Goal: Task Accomplishment & Management: Manage account settings

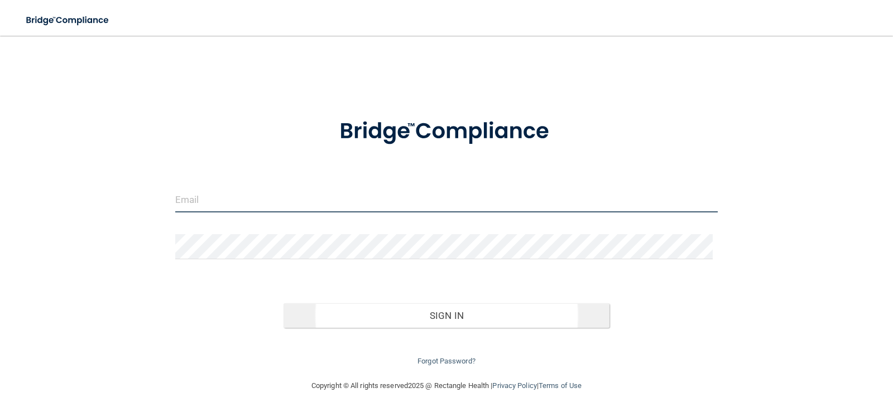
type input "[EMAIL_ADDRESS][DOMAIN_NAME]"
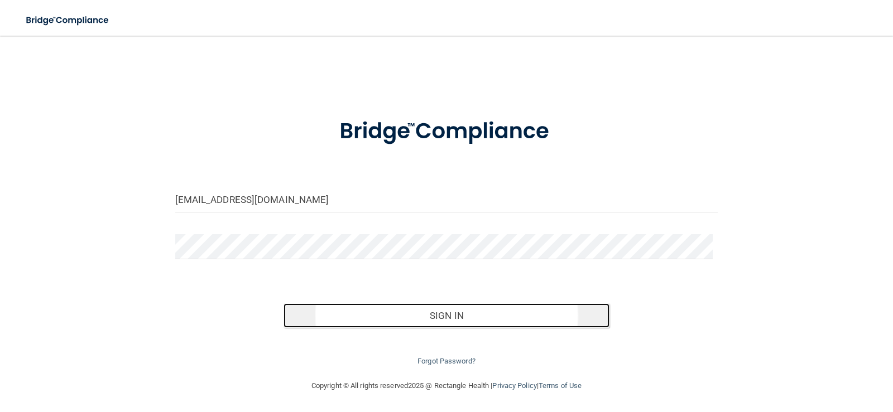
click at [431, 309] on button "Sign In" at bounding box center [446, 315] width 326 height 25
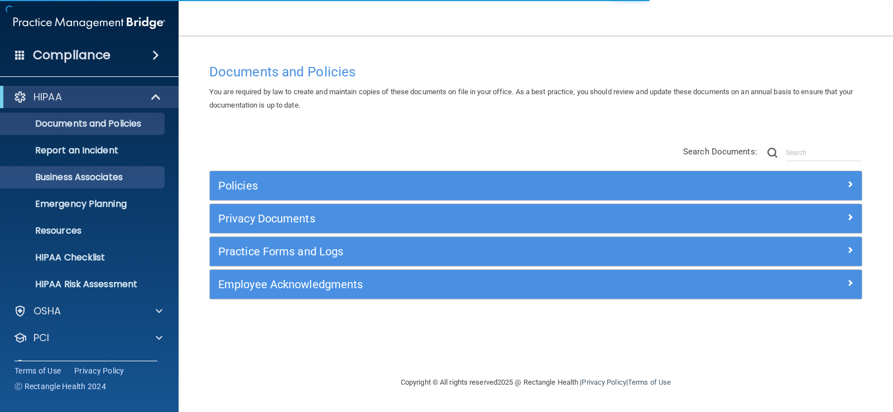
scroll to position [51, 0]
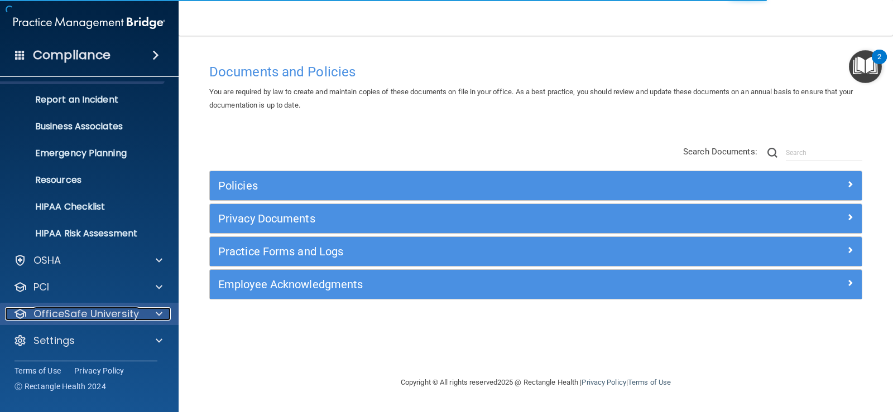
click at [107, 315] on p "OfficeSafe University" at bounding box center [85, 313] width 105 height 13
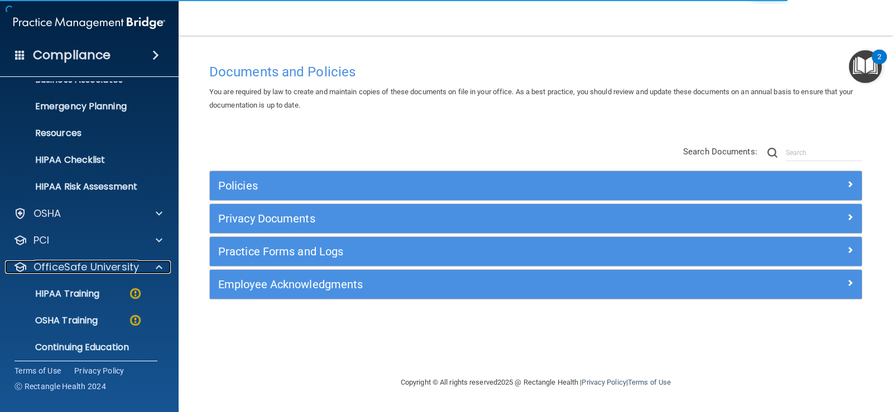
scroll to position [131, 0]
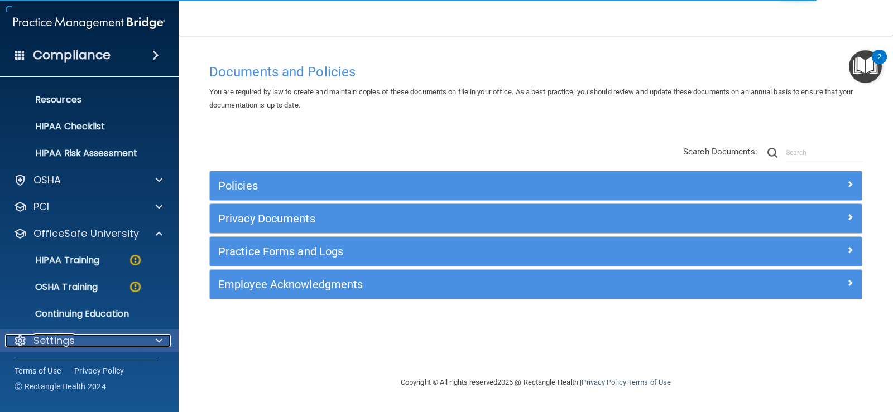
click at [84, 337] on div "Settings" at bounding box center [74, 340] width 138 height 13
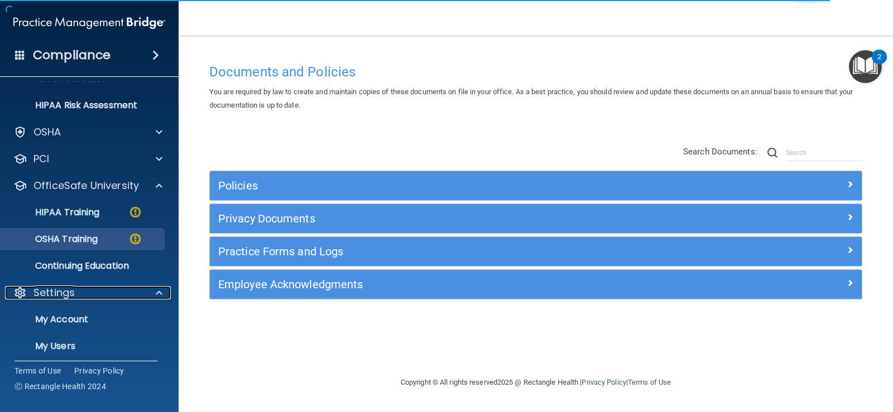
scroll to position [238, 0]
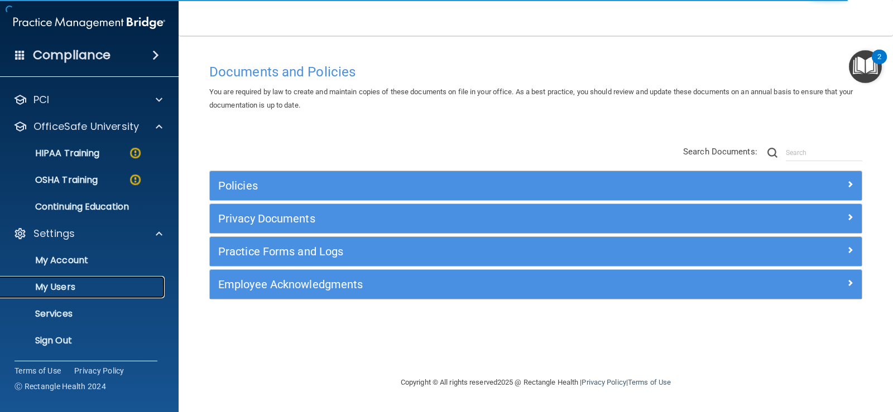
click at [91, 285] on p "My Users" at bounding box center [83, 287] width 152 height 11
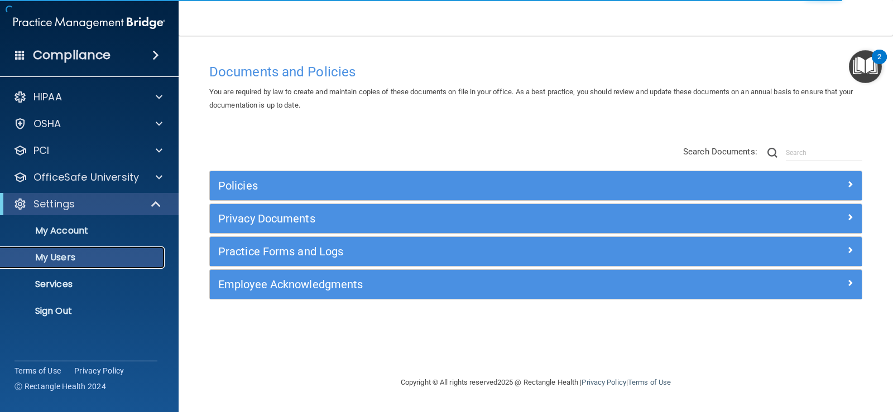
select select "20"
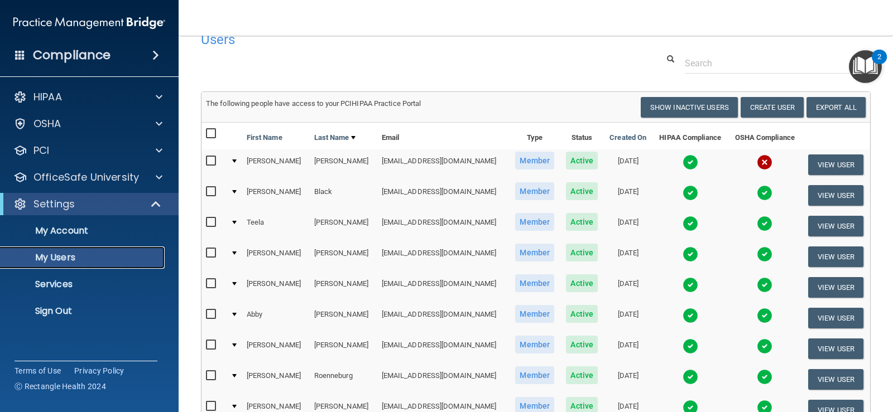
scroll to position [56, 0]
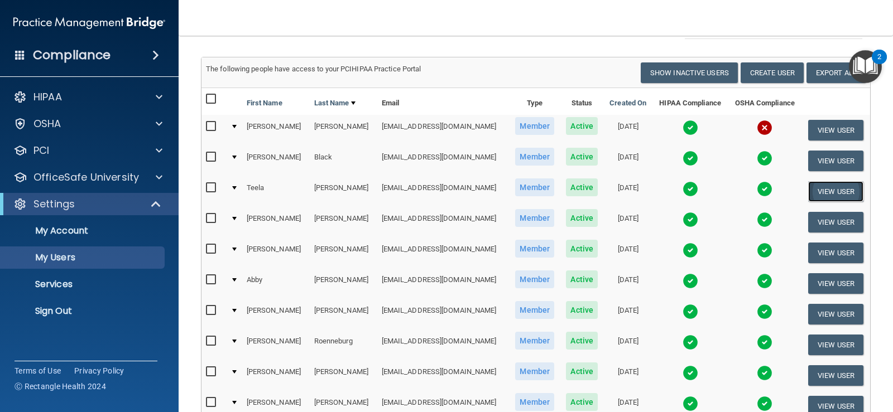
click at [837, 187] on button "View User" at bounding box center [835, 191] width 55 height 21
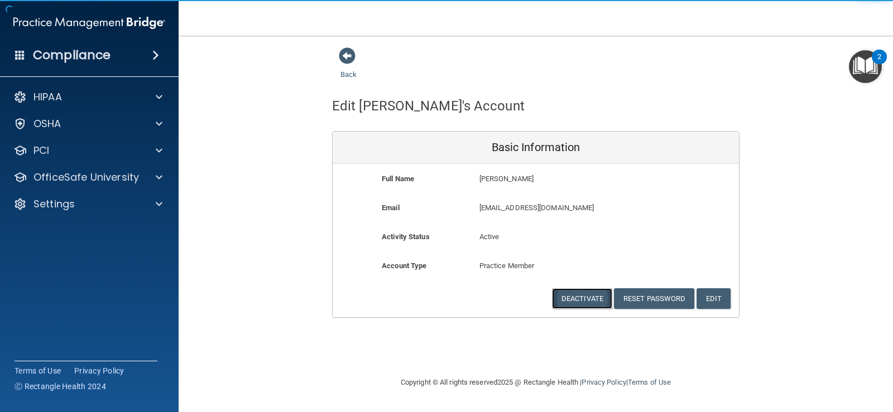
click at [591, 293] on button "Deactivate" at bounding box center [582, 298] width 60 height 21
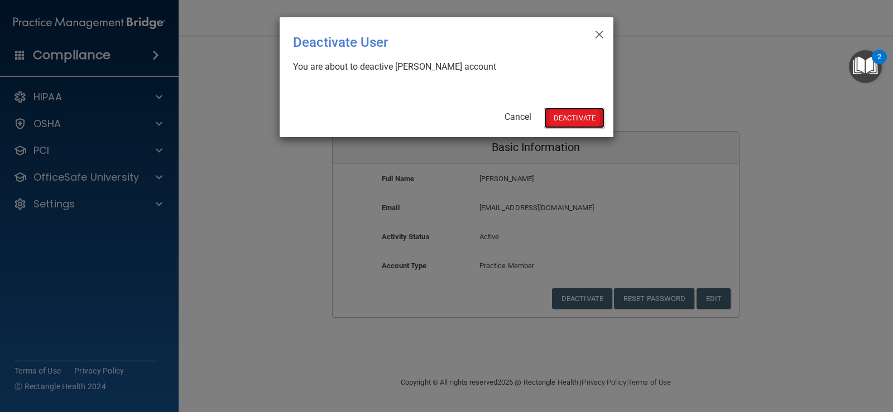
click at [571, 115] on button "Deactivate" at bounding box center [574, 118] width 60 height 21
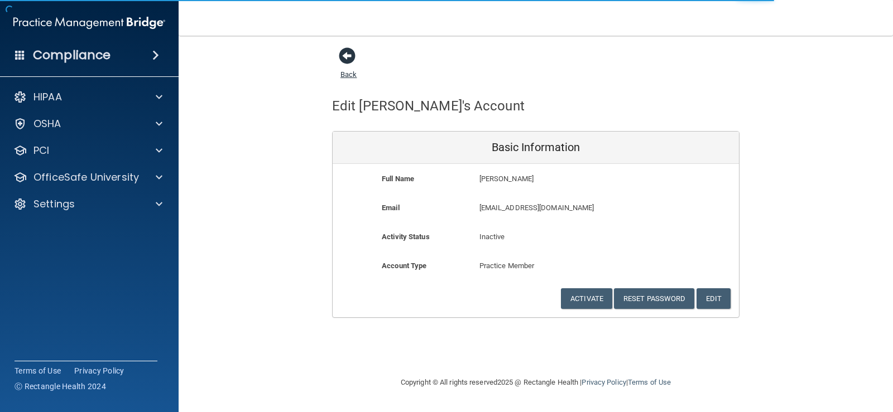
click at [346, 55] on span at bounding box center [347, 55] width 17 height 17
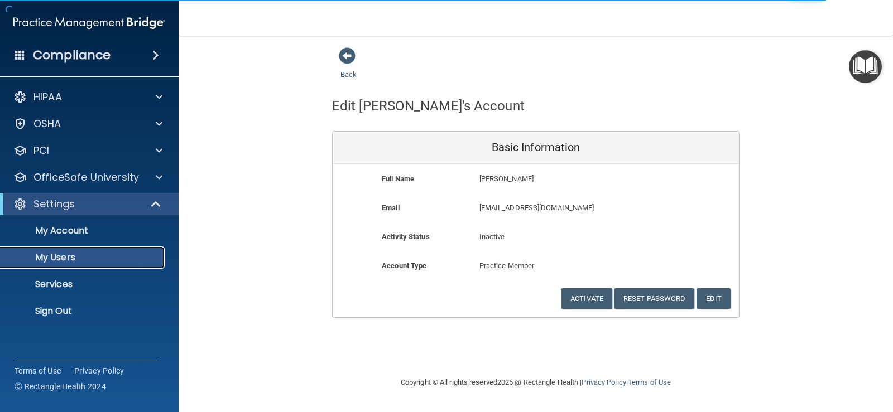
click at [72, 255] on p "My Users" at bounding box center [83, 257] width 152 height 11
select select "20"
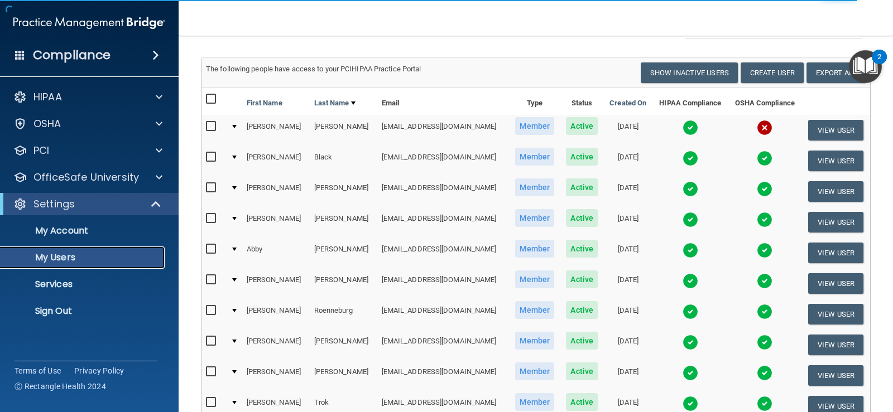
scroll to position [112, 0]
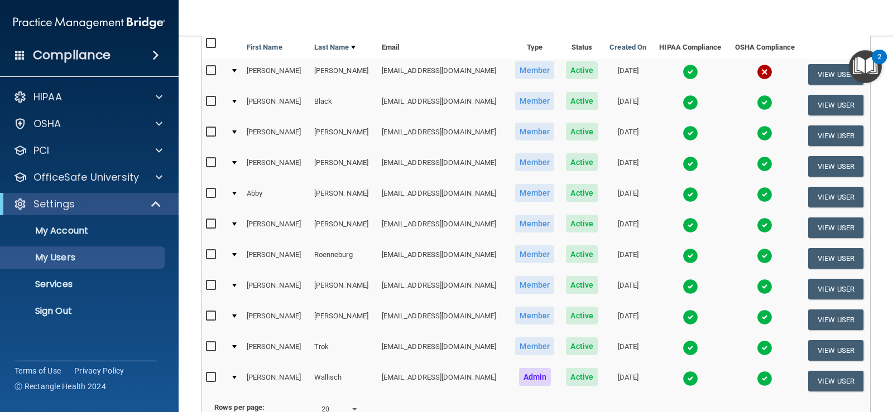
click at [236, 315] on div at bounding box center [234, 316] width 4 height 3
click at [815, 319] on button "View User" at bounding box center [835, 320] width 55 height 21
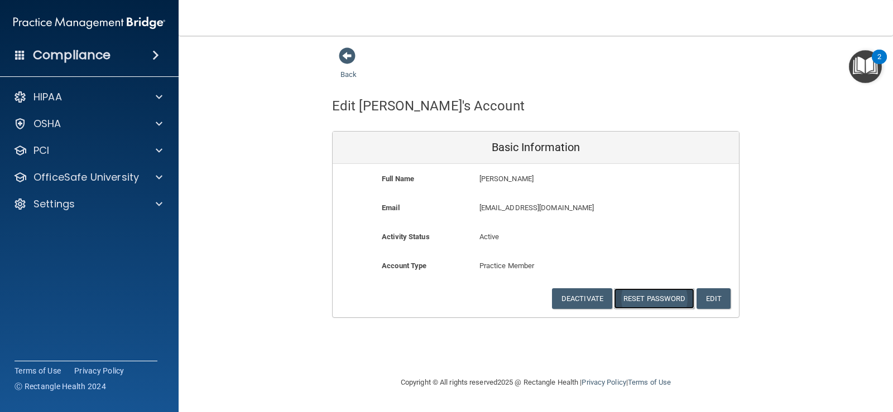
click at [648, 300] on button "Reset Password" at bounding box center [654, 298] width 80 height 21
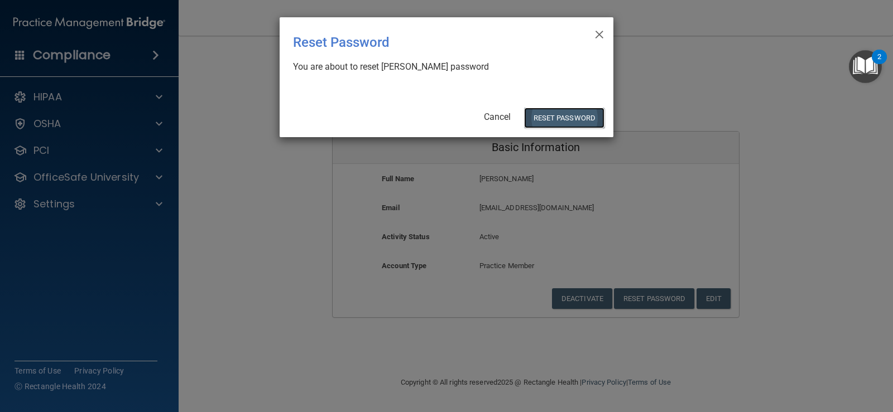
click at [561, 119] on button "Reset Password" at bounding box center [564, 118] width 80 height 21
click at [569, 118] on button "Reset Password" at bounding box center [564, 118] width 80 height 21
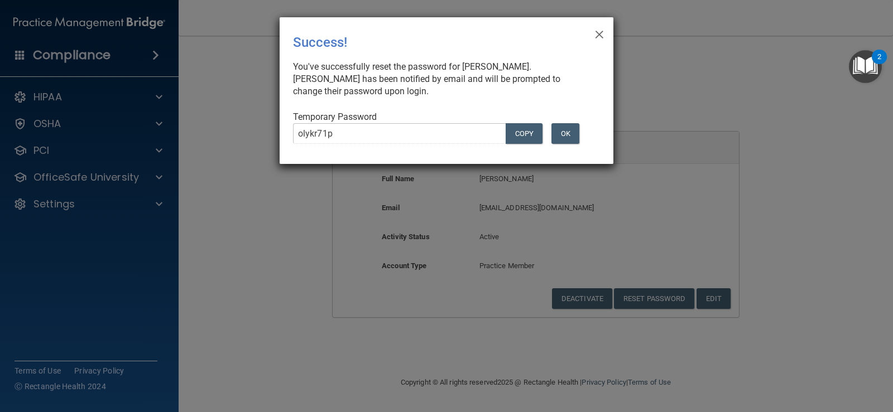
click at [335, 133] on div "× Close Success! You've successfully reset the password for Tanya Thomas. Tanya…" at bounding box center [446, 90] width 334 height 147
click at [529, 137] on button "COPY" at bounding box center [523, 133] width 37 height 21
click at [265, 137] on div "× Close Success! You've successfully reset the password for Tanya Thomas. Tanya…" at bounding box center [446, 206] width 893 height 412
click at [600, 31] on span "×" at bounding box center [599, 33] width 10 height 22
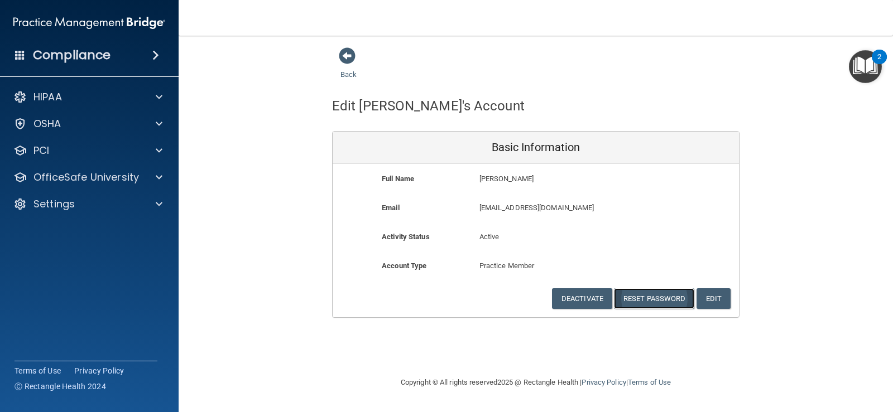
click at [663, 302] on button "Reset Password" at bounding box center [654, 298] width 80 height 21
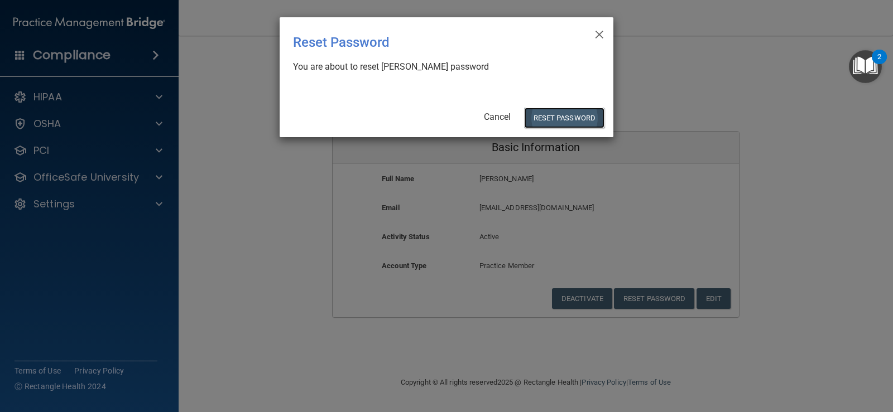
click at [556, 115] on button "Reset Password" at bounding box center [564, 118] width 80 height 21
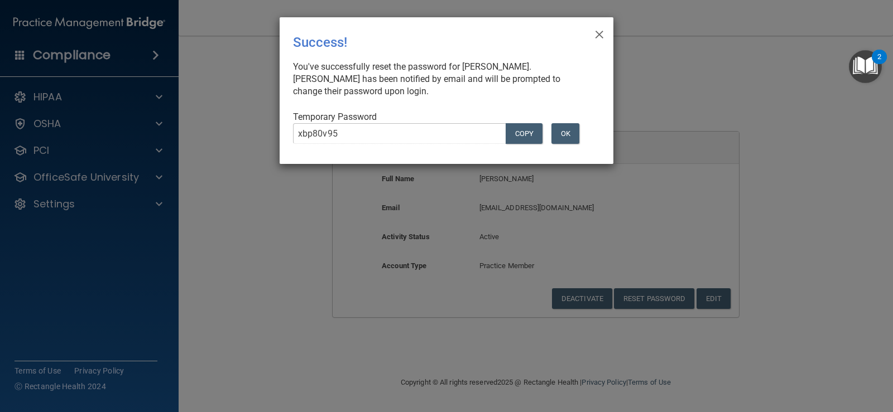
click at [287, 136] on div "xbp80v95 COPY" at bounding box center [416, 138] width 262 height 30
click at [597, 31] on span "×" at bounding box center [599, 33] width 10 height 22
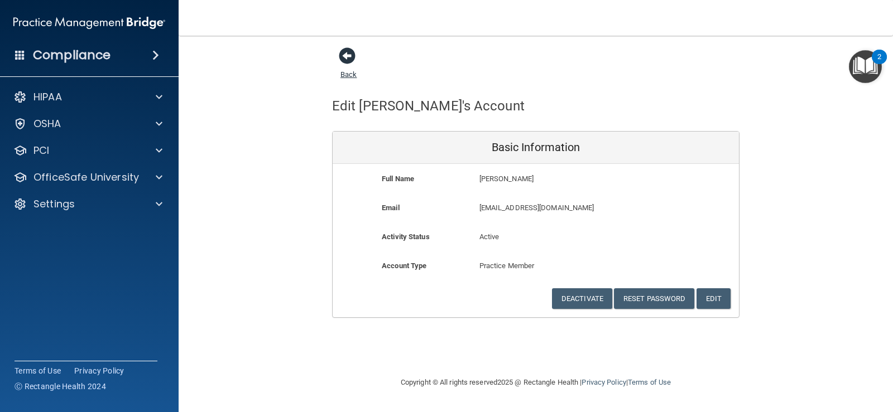
click at [344, 56] on span at bounding box center [347, 55] width 17 height 17
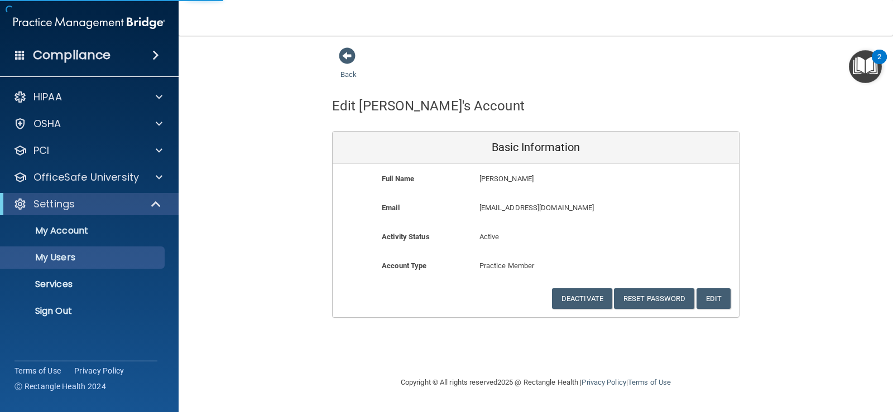
select select "20"
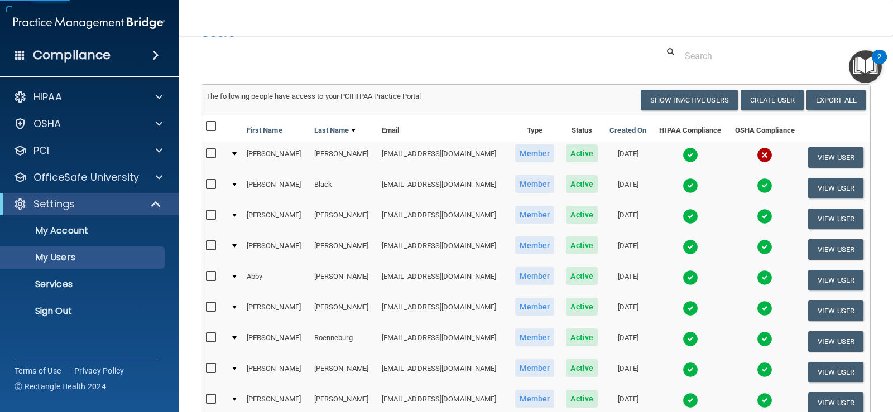
scroll to position [56, 0]
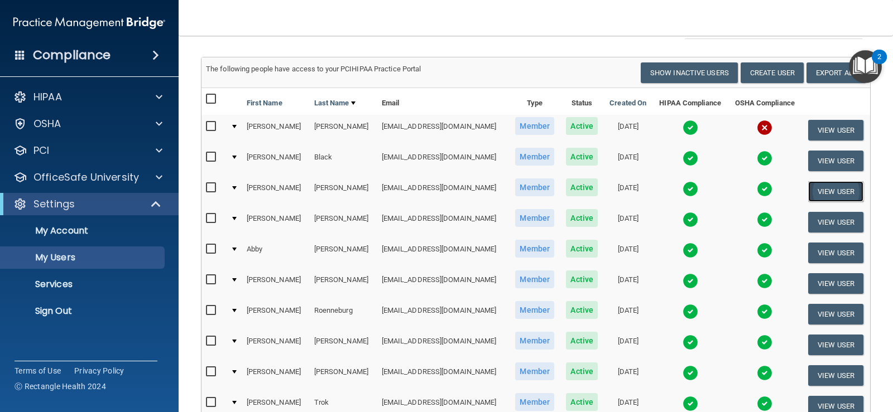
click at [821, 186] on button "View User" at bounding box center [835, 191] width 55 height 21
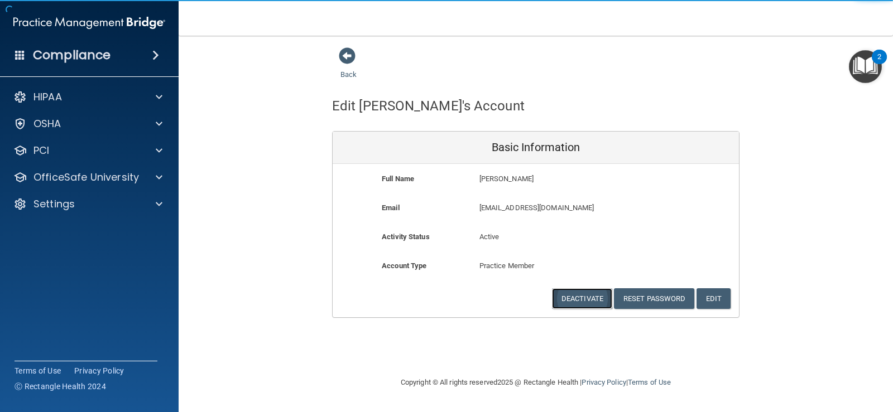
click at [594, 301] on button "Deactivate" at bounding box center [582, 298] width 60 height 21
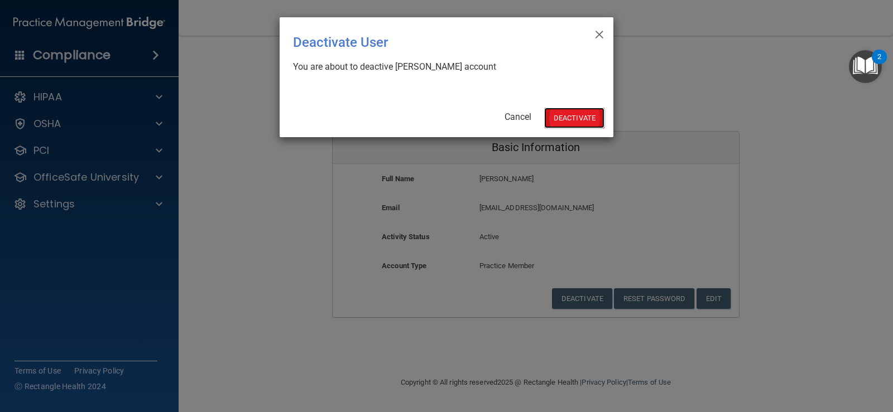
click at [581, 117] on button "Deactivate" at bounding box center [574, 118] width 60 height 21
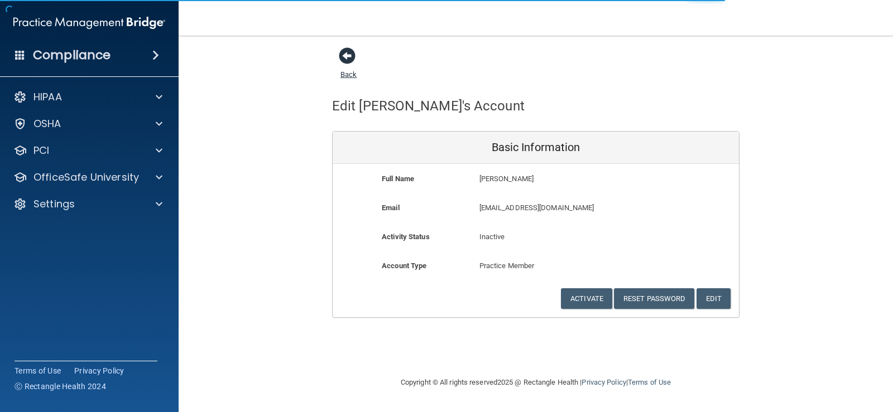
click at [348, 60] on span at bounding box center [347, 55] width 17 height 17
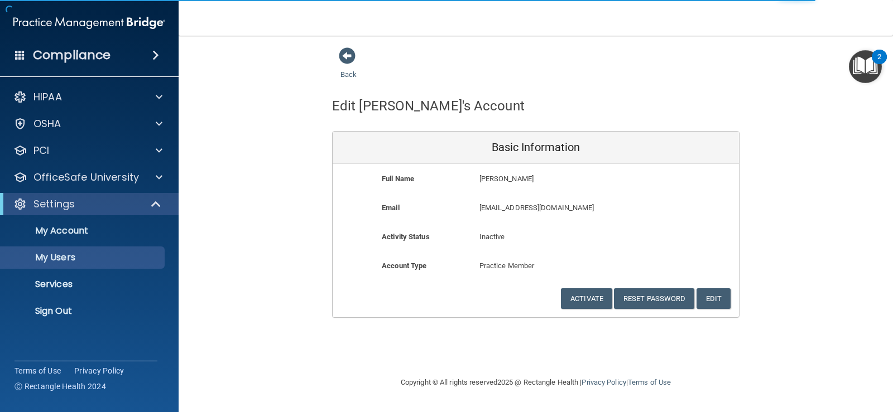
select select "20"
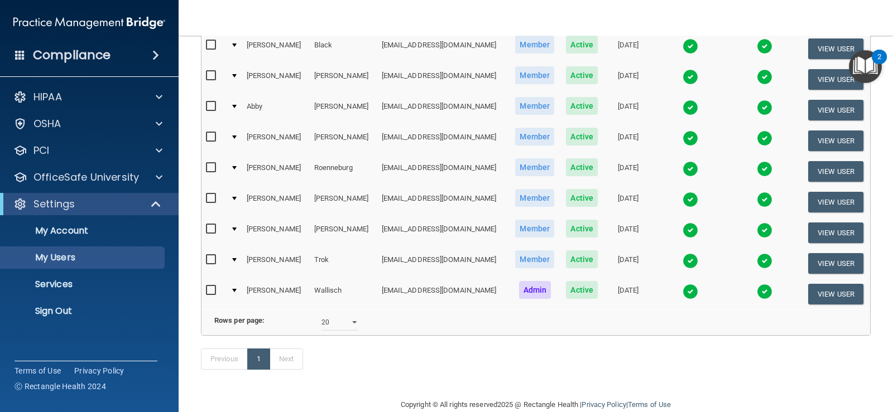
scroll to position [148, 0]
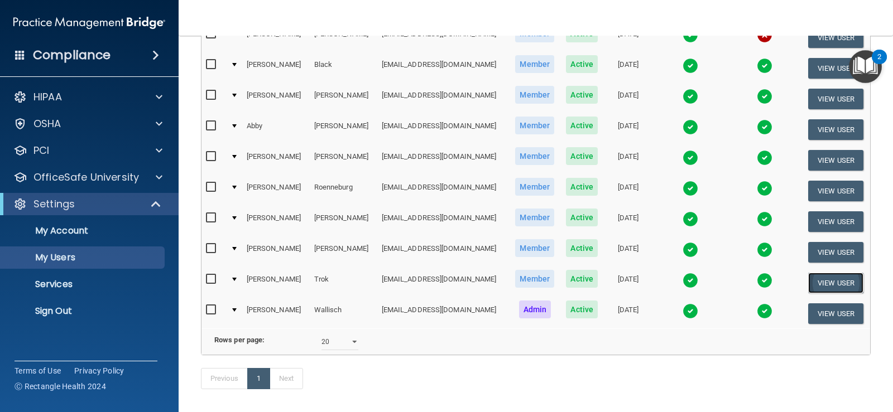
click at [844, 284] on button "View User" at bounding box center [835, 283] width 55 height 21
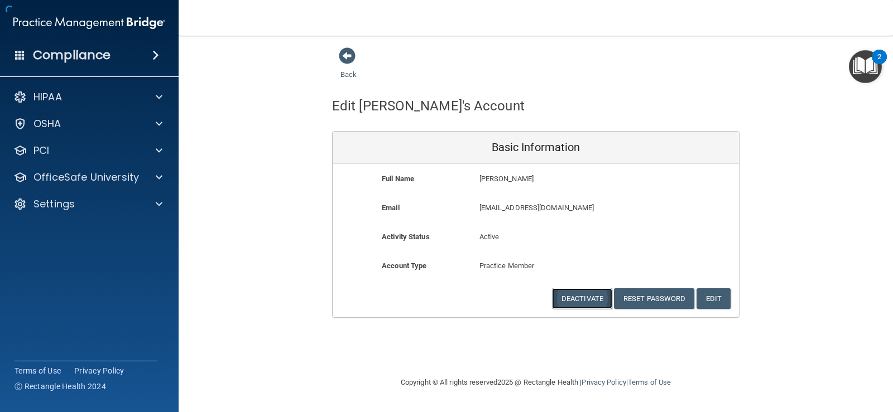
click at [578, 295] on button "Deactivate" at bounding box center [582, 298] width 60 height 21
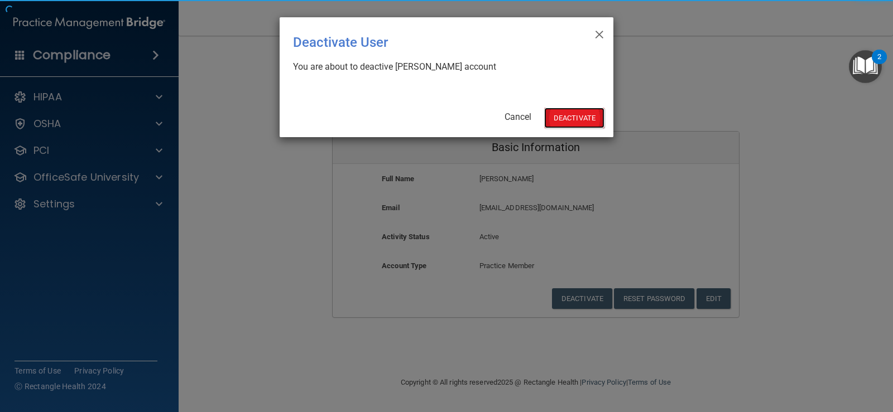
click at [567, 115] on button "Deactivate" at bounding box center [574, 118] width 60 height 21
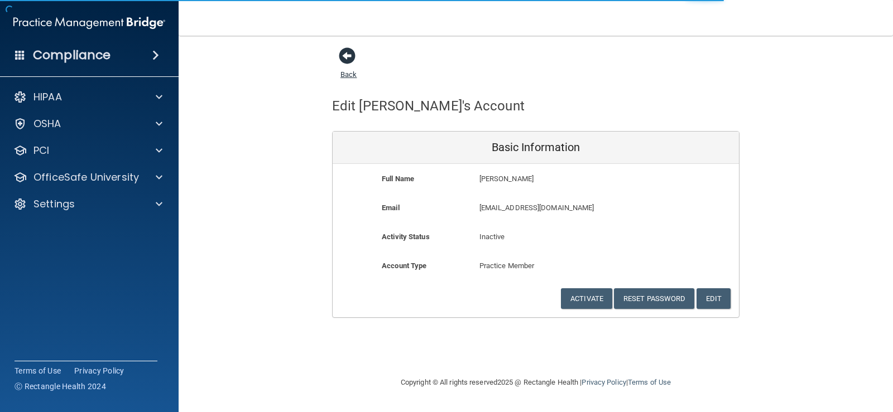
click at [353, 56] on span at bounding box center [347, 55] width 17 height 17
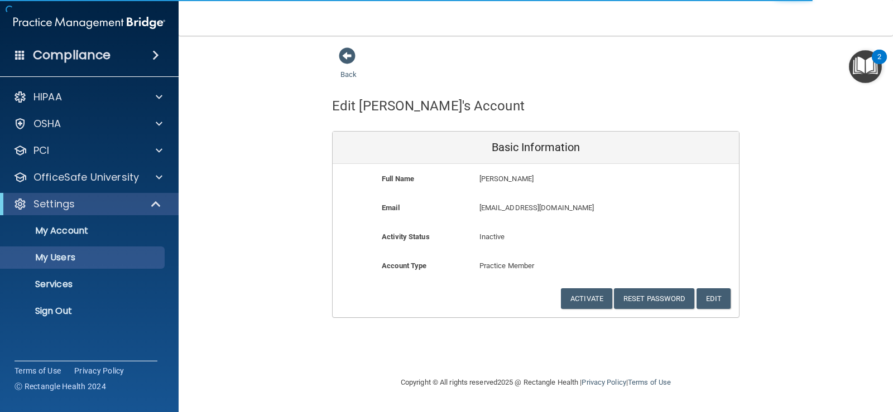
select select "20"
